Goal: Find specific page/section: Find specific page/section

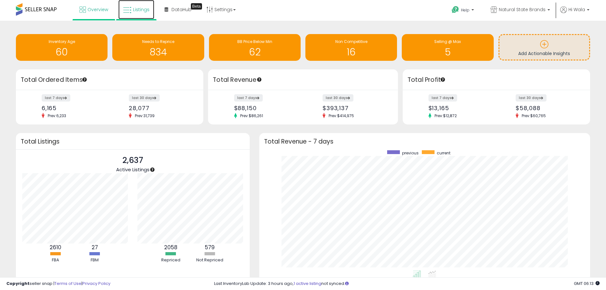
click at [141, 9] on span "Listings" at bounding box center [141, 9] width 17 height 6
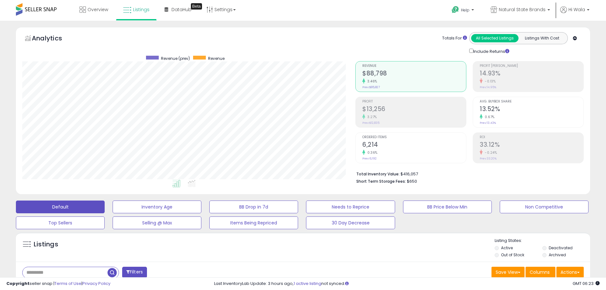
click at [52, 275] on input "text" at bounding box center [65, 272] width 85 height 11
paste input "**********"
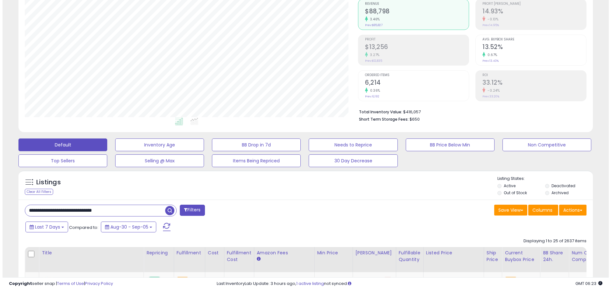
scroll to position [64, 0]
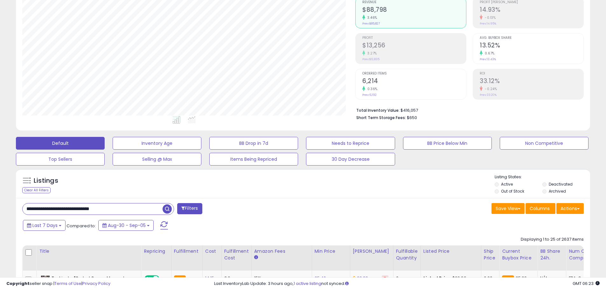
type input "**********"
click at [165, 210] on span "button" at bounding box center [167, 208] width 9 height 9
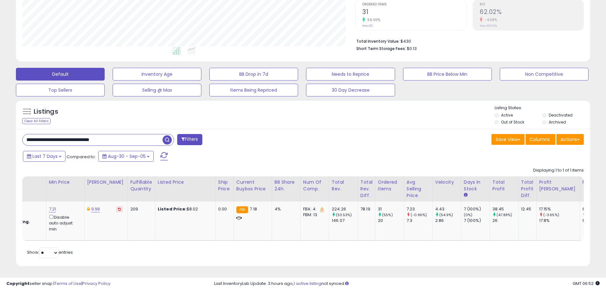
scroll to position [0, 243]
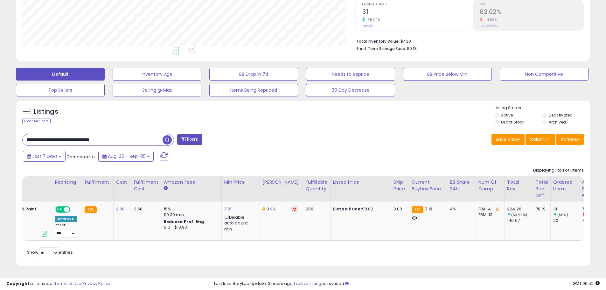
drag, startPoint x: 243, startPoint y: 247, endPoint x: 218, endPoint y: 249, distance: 25.9
click at [225, 249] on div "Retrieving listings data.. Displaying 1 to 1 of 1 items Title Repricing" at bounding box center [302, 211] width 561 height 95
drag, startPoint x: 198, startPoint y: 249, endPoint x: 156, endPoint y: 252, distance: 41.1
click at [156, 252] on div "Retrieving listings data.. Displaying 1 to 1 of 1 items Title Repricing" at bounding box center [302, 211] width 561 height 95
click at [144, 259] on div "Retrieving listings data.. Displaying 1 to 1 of 1 items Title Repricing" at bounding box center [302, 211] width 561 height 95
